Goal: Navigation & Orientation: Find specific page/section

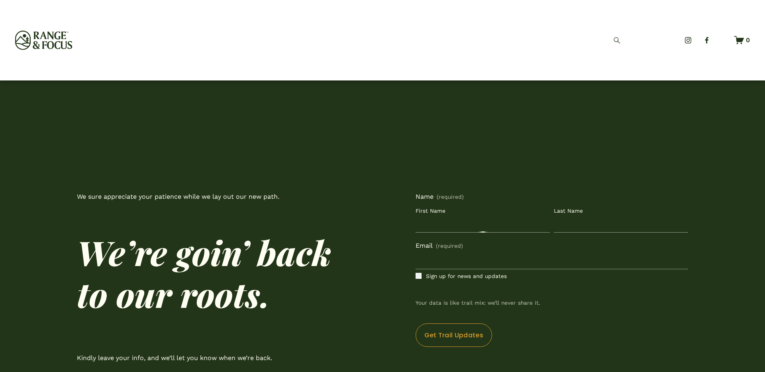
click at [51, 39] on img at bounding box center [43, 40] width 57 height 19
